Goal: Task Accomplishment & Management: Manage account settings

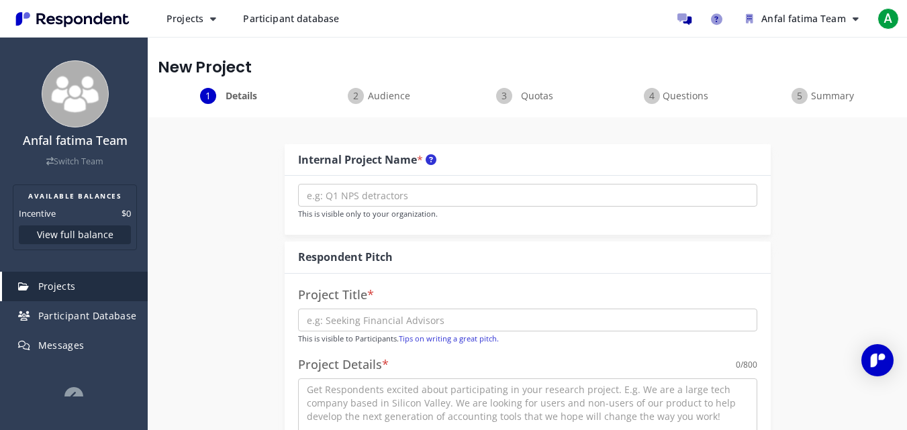
scroll to position [1337, 0]
click at [87, 315] on span "Participant Database" at bounding box center [87, 315] width 99 height 13
click at [859, 14] on button "Anfal fatima Team" at bounding box center [802, 19] width 134 height 24
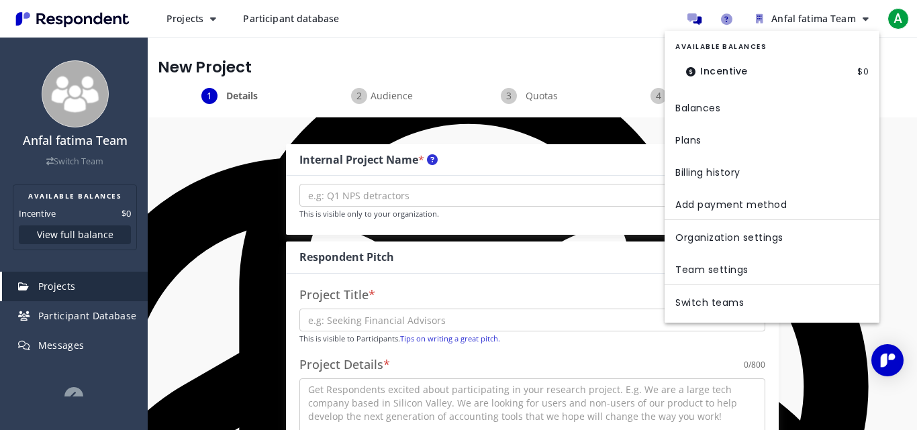
drag, startPoint x: 621, startPoint y: 42, endPoint x: 783, endPoint y: 1, distance: 167.5
click at [621, 42] on md-backdrop at bounding box center [458, 215] width 917 height 430
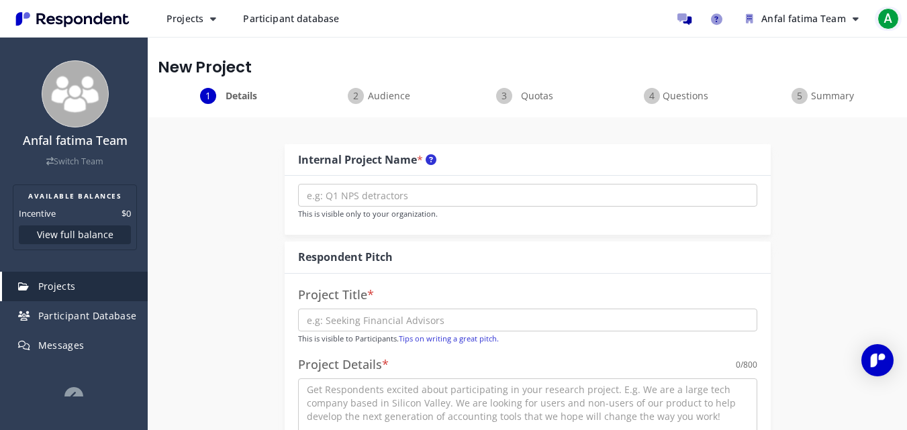
click at [890, 20] on span "A" at bounding box center [887, 18] width 21 height 21
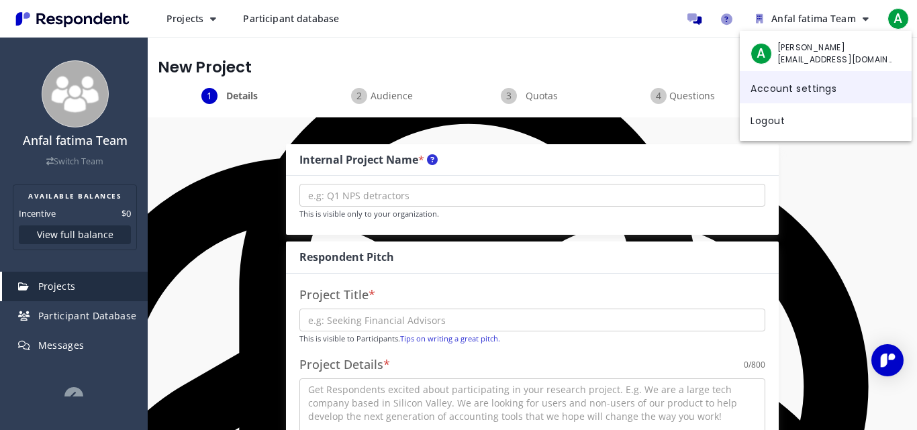
click at [796, 81] on link "Account settings" at bounding box center [826, 87] width 172 height 32
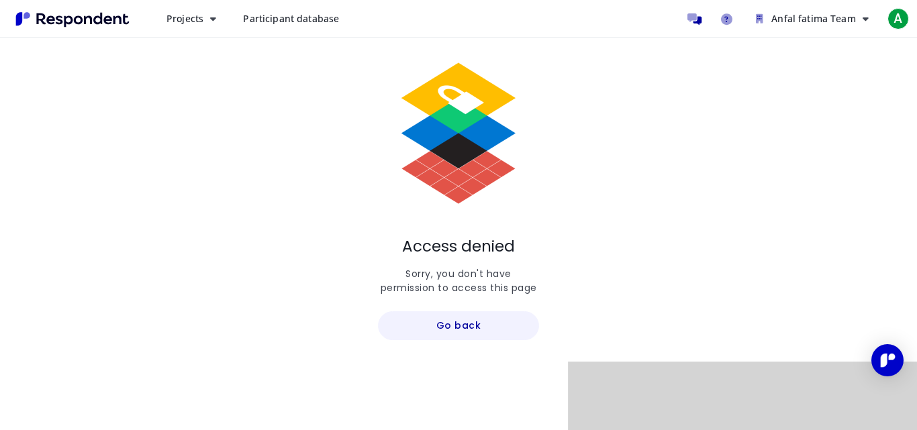
click at [465, 328] on button "Go back" at bounding box center [458, 326] width 161 height 29
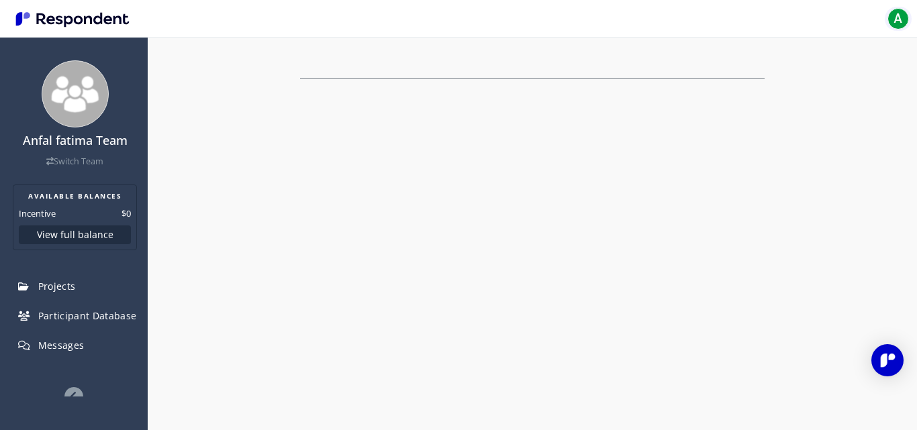
click at [899, 15] on span "A" at bounding box center [898, 18] width 21 height 21
click at [800, 52] on span "[PERSON_NAME]" at bounding box center [835, 48] width 117 height 12
click at [765, 58] on span "A" at bounding box center [761, 53] width 21 height 21
